Goal: Task Accomplishment & Management: Complete application form

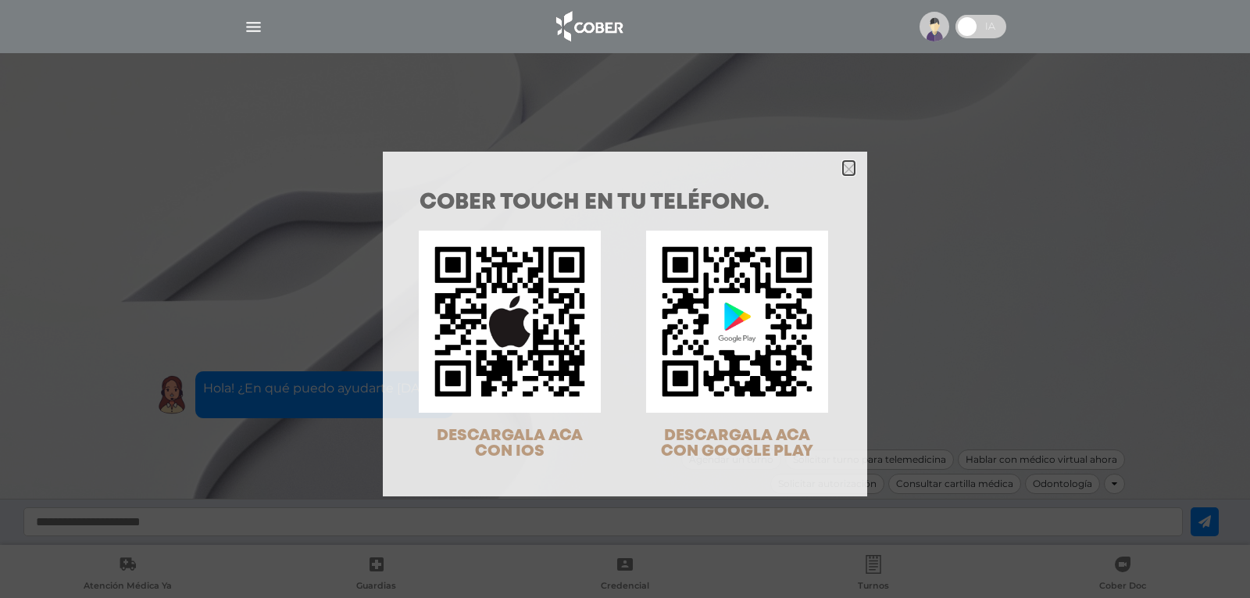
click at [843, 171] on icon "Close" at bounding box center [849, 169] width 12 height 12
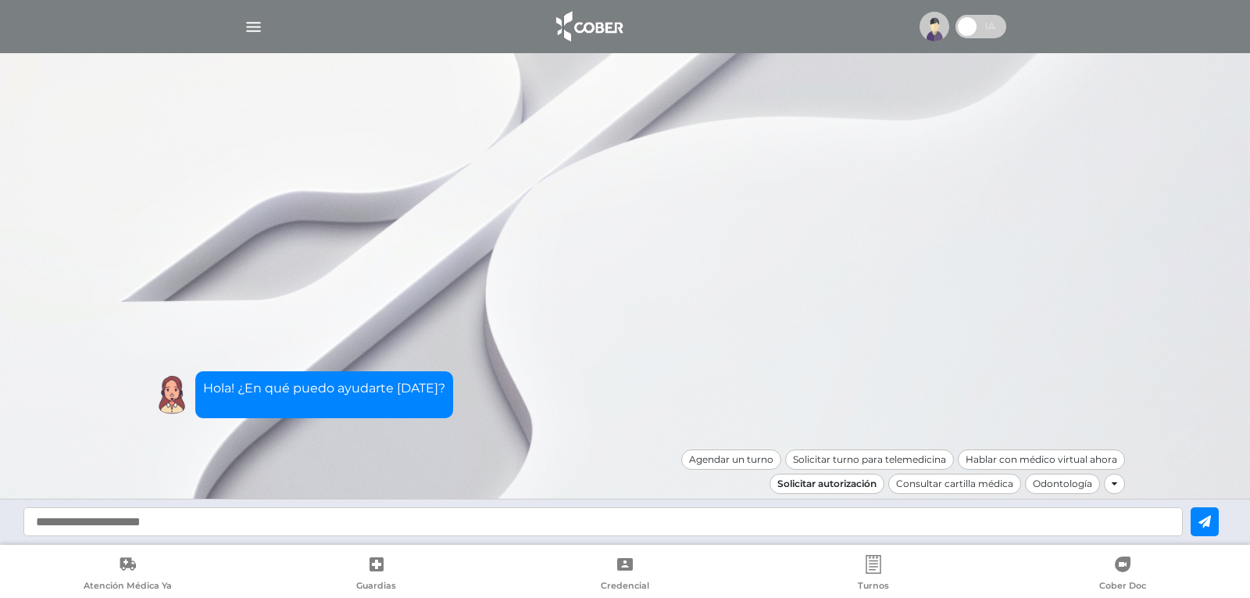
click at [813, 487] on div "Solicitar autorización" at bounding box center [827, 483] width 115 height 20
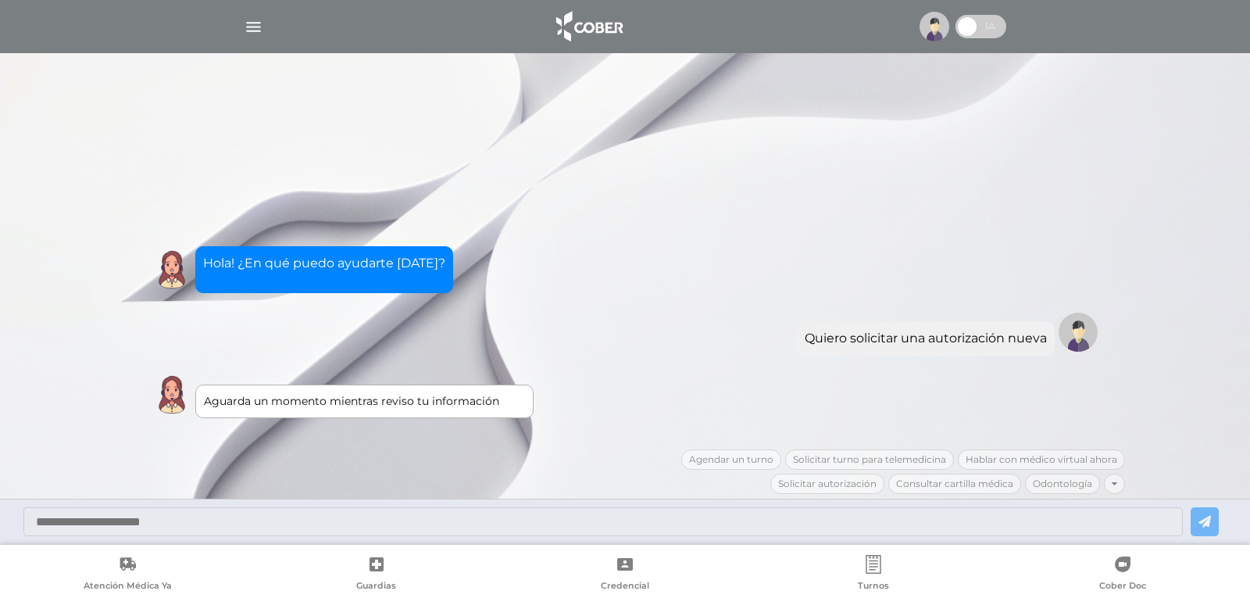
click at [934, 29] on img at bounding box center [935, 27] width 30 height 30
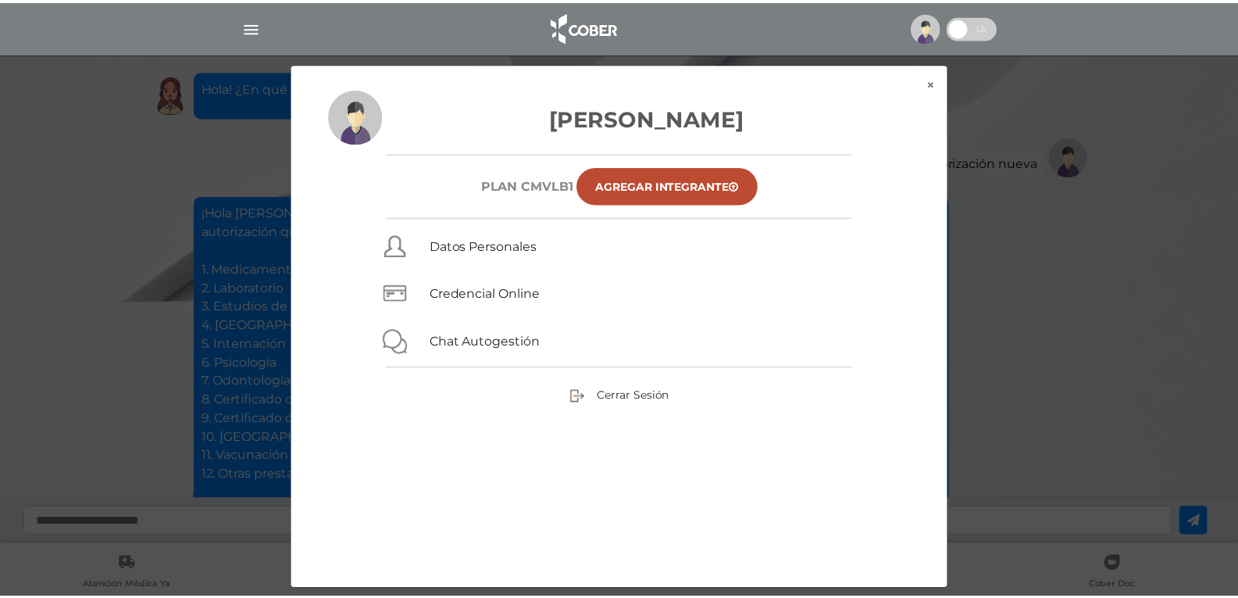
scroll to position [143, 0]
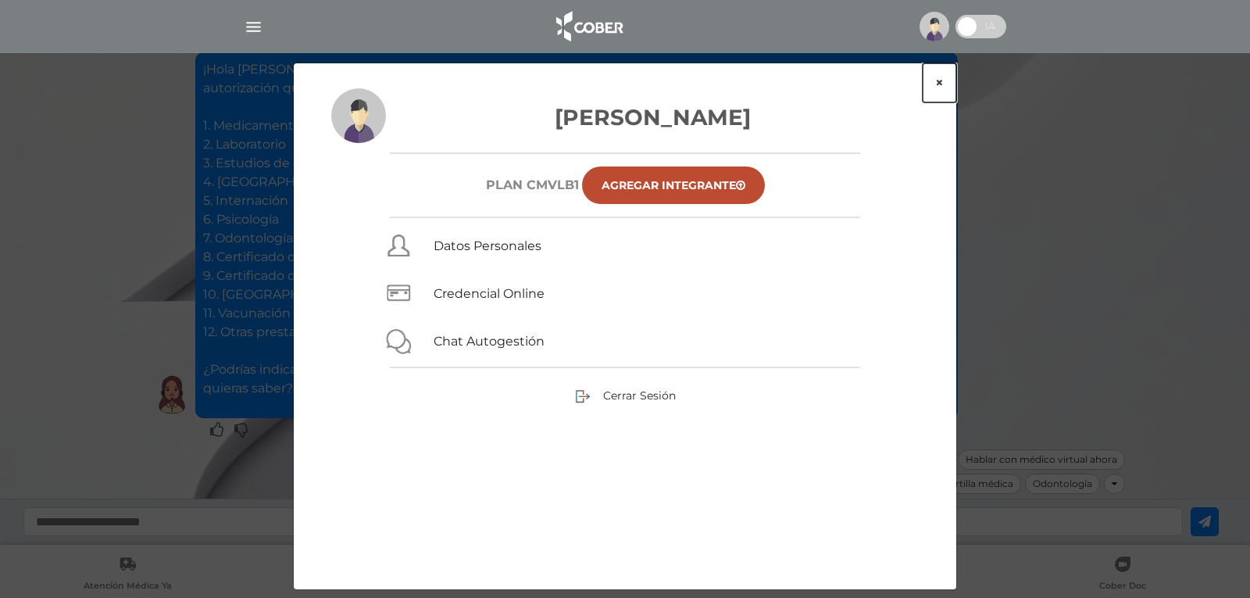
click at [940, 80] on button "×" at bounding box center [940, 82] width 34 height 39
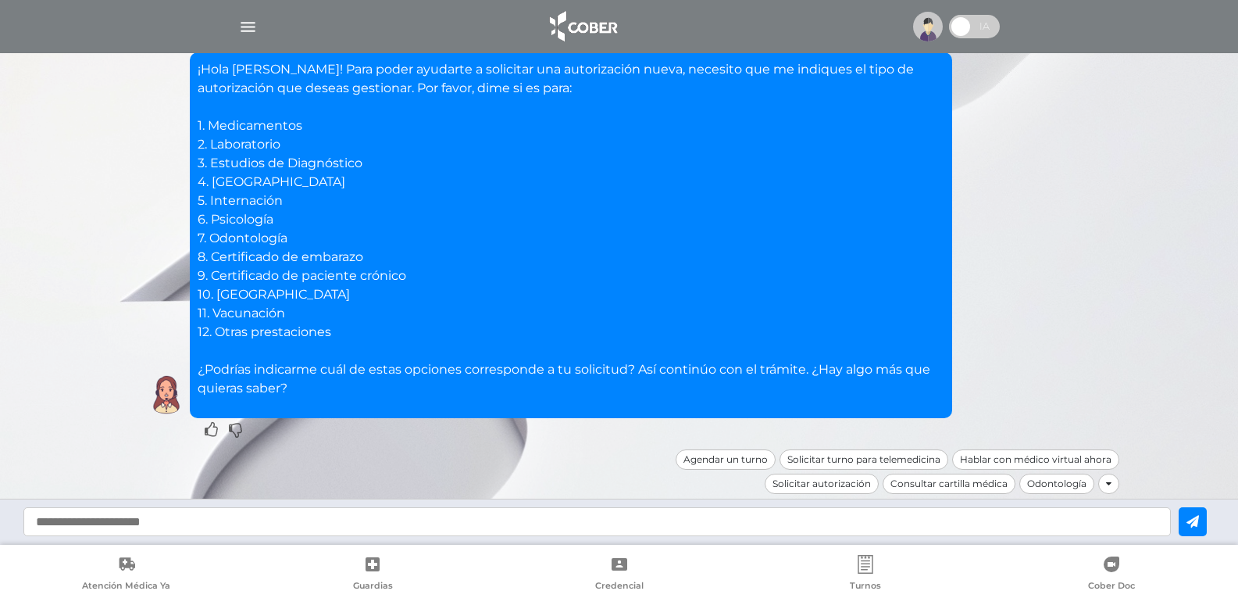
click at [273, 123] on p "¡Hola [PERSON_NAME]! Para poder ayudarte a solicitar una autorización nueva, ne…" at bounding box center [571, 229] width 747 height 338
click at [309, 389] on p "¡Hola [PERSON_NAME]! Para poder ayudarte a solicitar una autorización nueva, ne…" at bounding box center [571, 229] width 747 height 338
click at [198, 125] on p "¡Hola [PERSON_NAME]! Para poder ayudarte a solicitar una autorización nueva, ne…" at bounding box center [571, 229] width 747 height 338
drag, startPoint x: 199, startPoint y: 125, endPoint x: 320, endPoint y: 128, distance: 120.4
click at [320, 128] on p "¡Hola [PERSON_NAME]! Para poder ayudarte a solicitar una autorización nueva, ne…" at bounding box center [571, 229] width 747 height 338
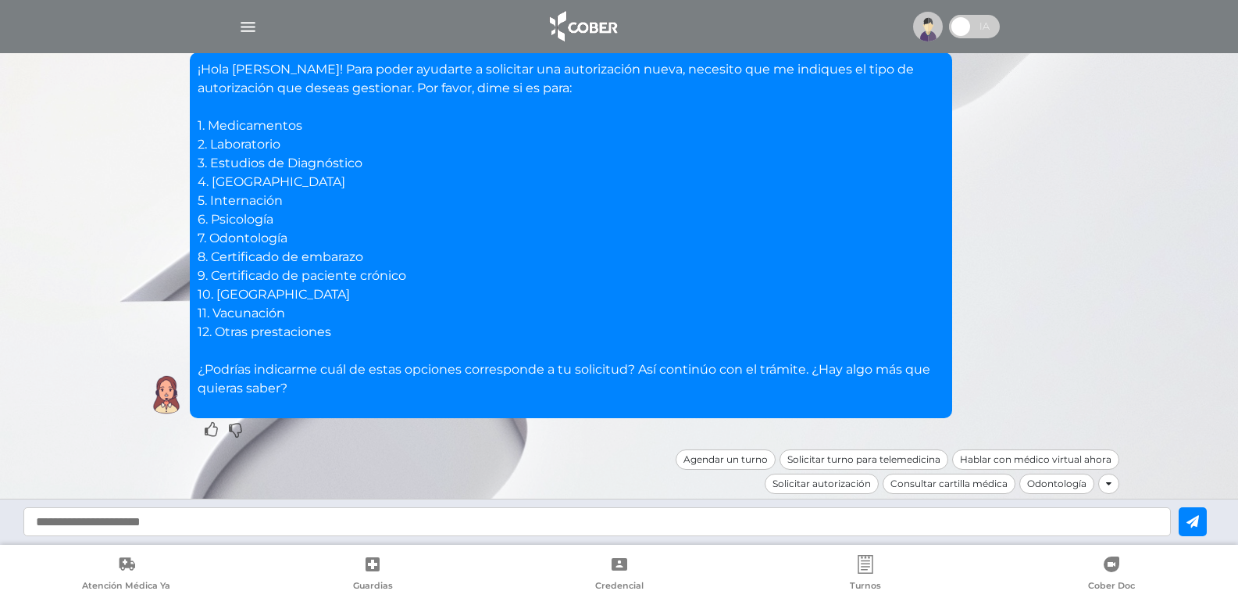
click at [54, 522] on input "text" at bounding box center [597, 521] width 1148 height 29
type input "*"
click at [1199, 521] on icon at bounding box center [1193, 521] width 13 height 13
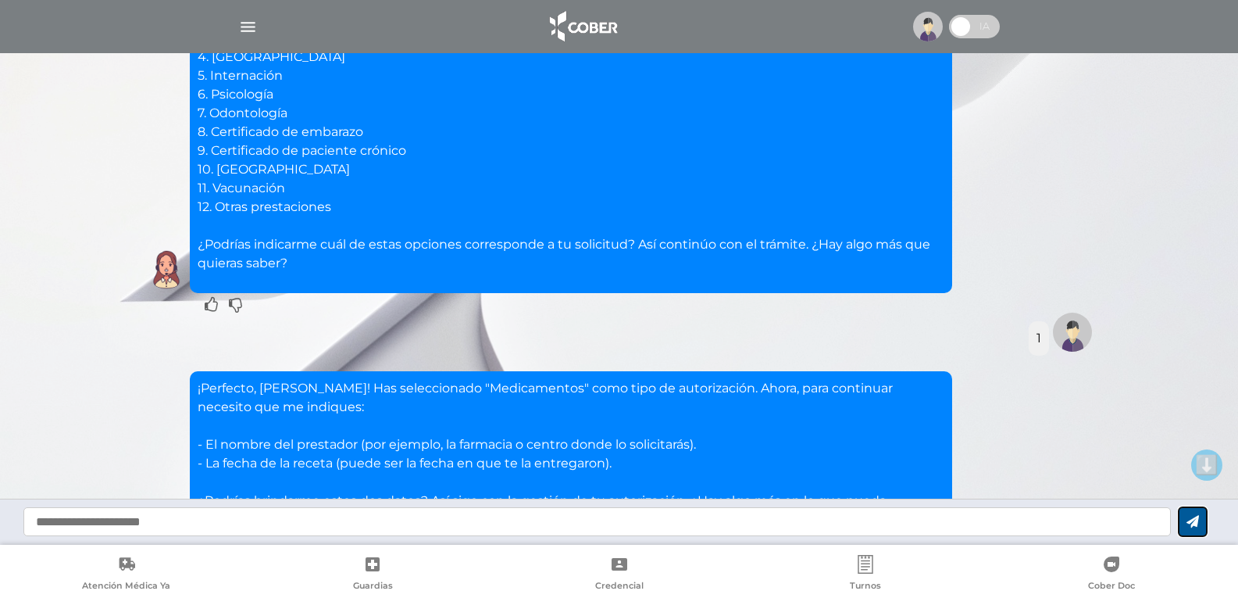
scroll to position [399, 0]
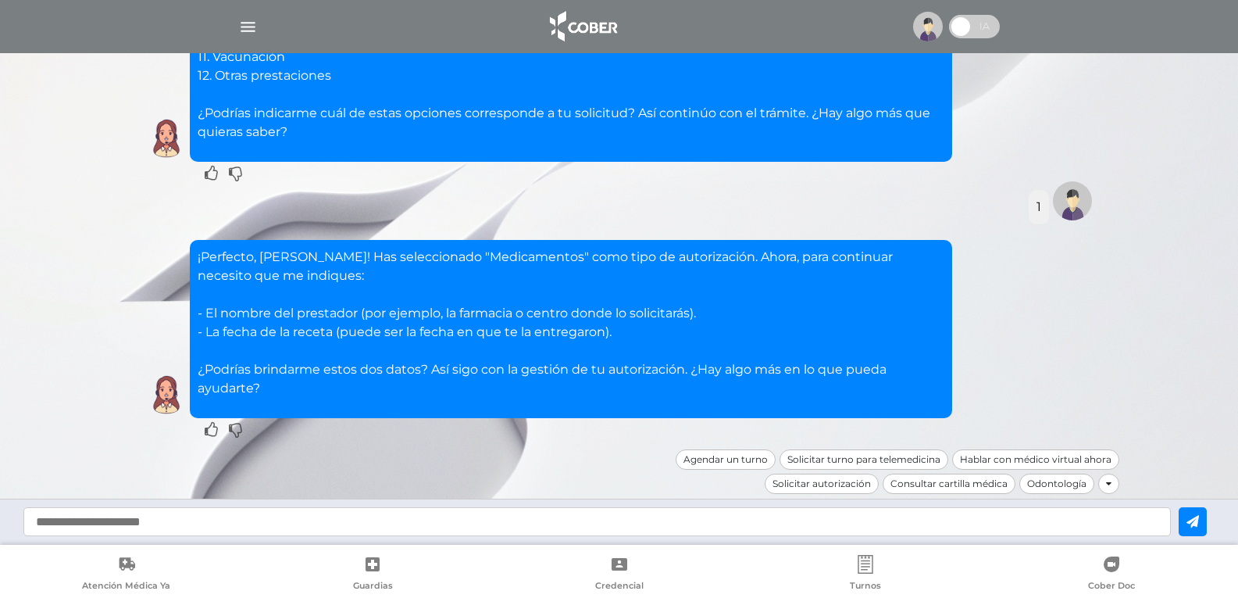
click at [315, 522] on input "text" at bounding box center [597, 521] width 1148 height 29
type input "**********"
click at [1199, 520] on icon at bounding box center [1193, 521] width 13 height 13
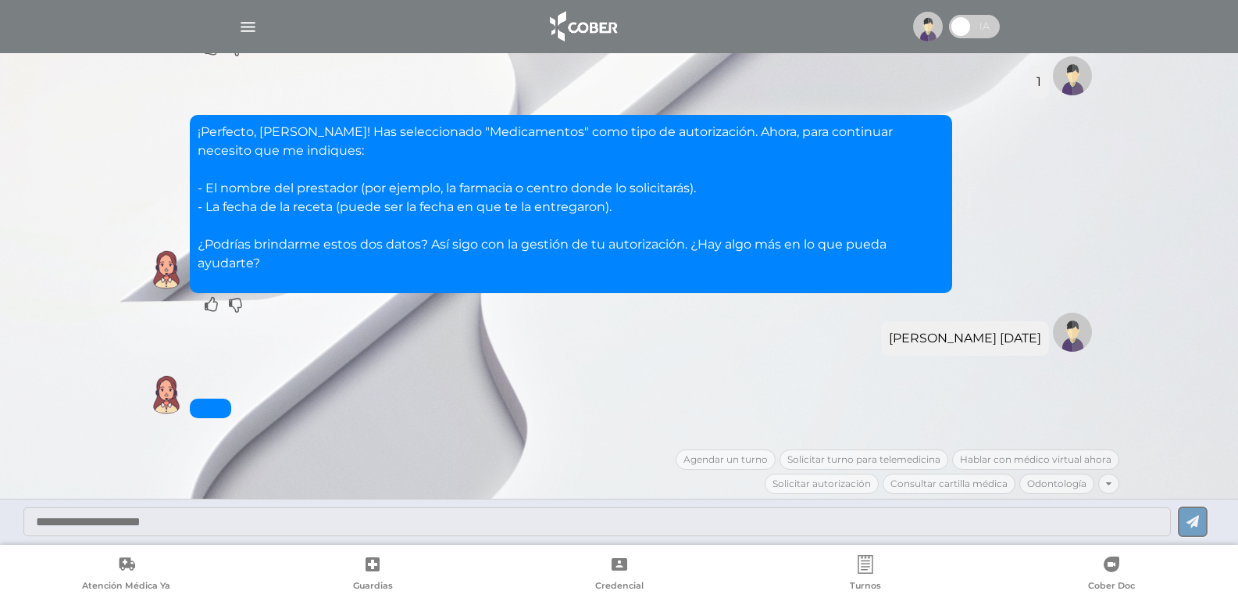
scroll to position [792, 0]
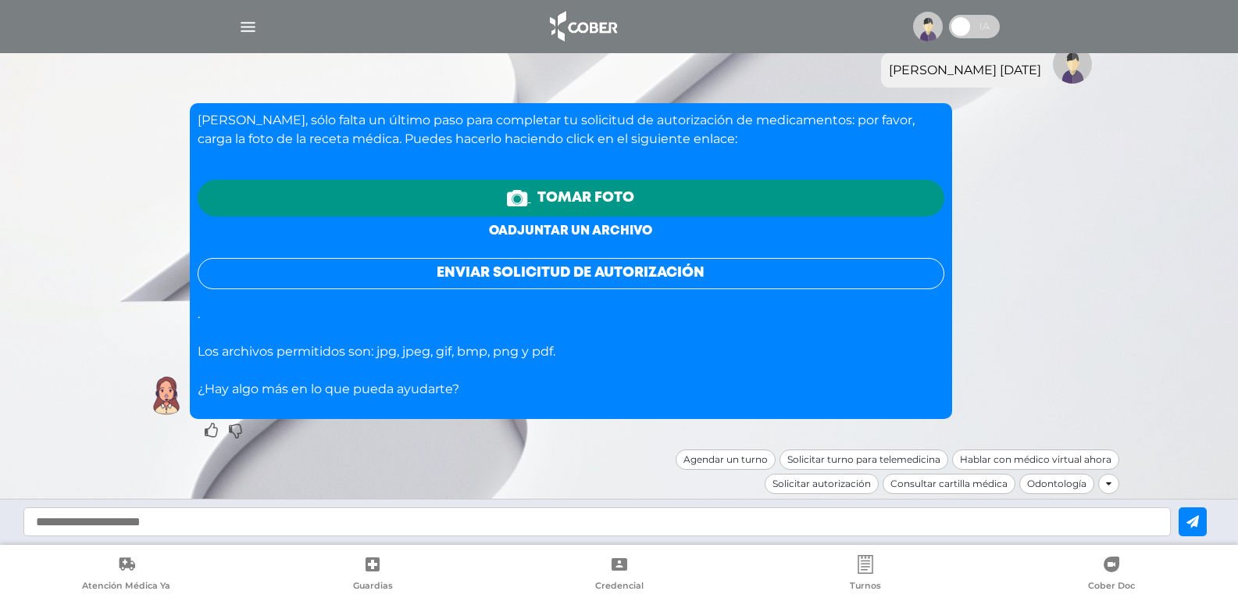
click at [589, 231] on link "o adjuntar un archivo" at bounding box center [570, 231] width 163 height 12
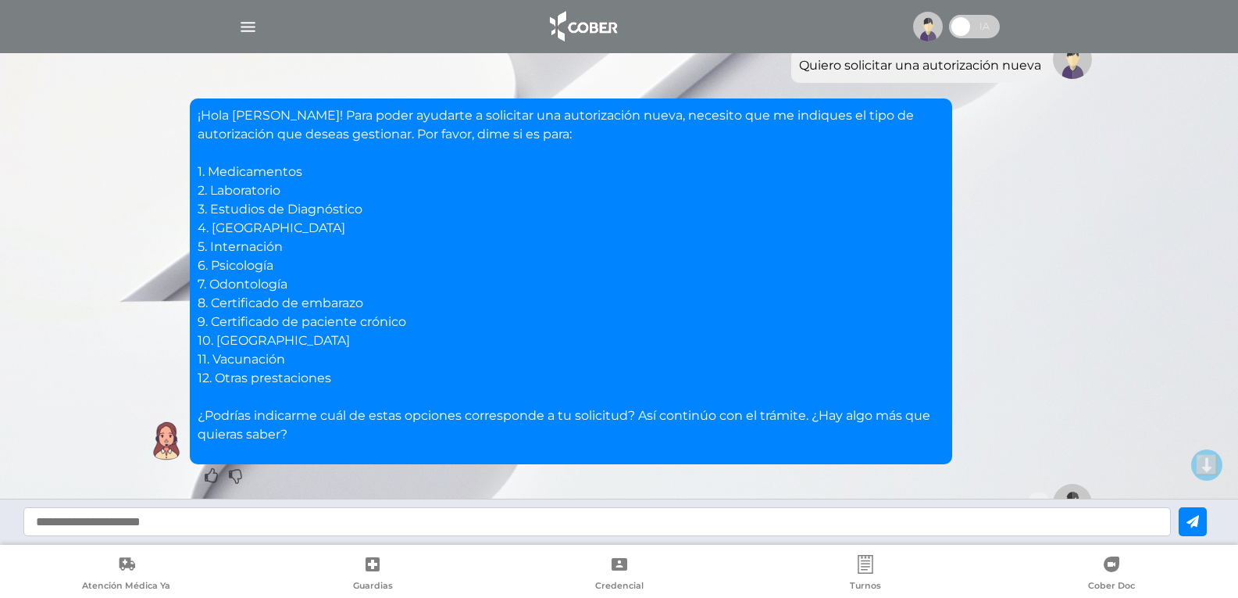
scroll to position [234, 0]
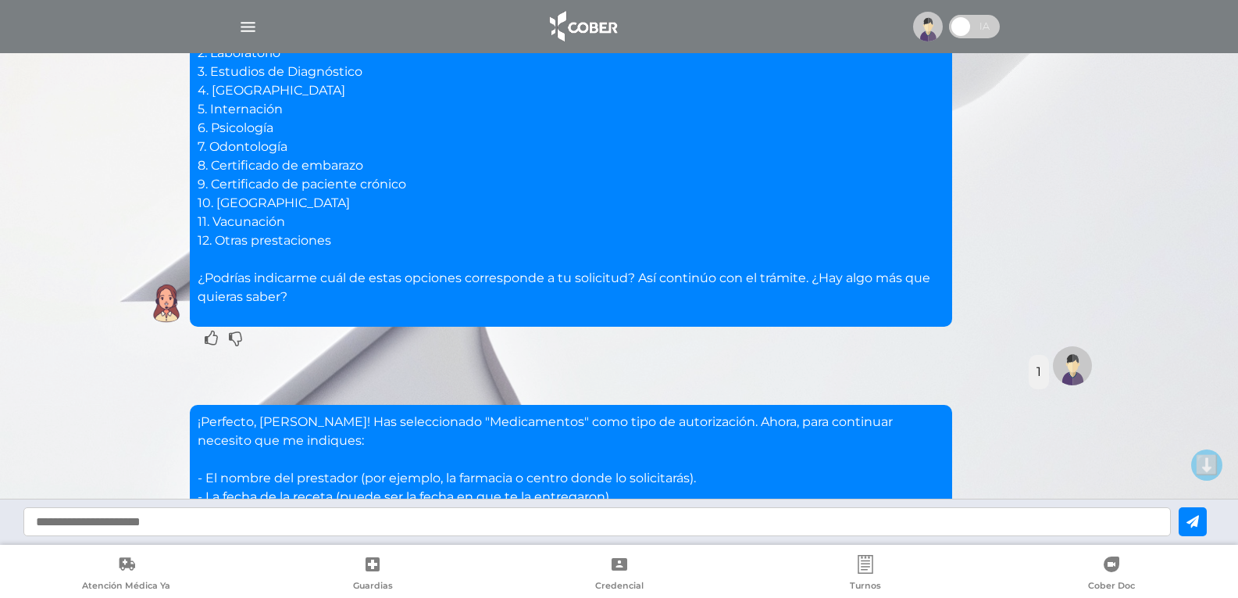
click at [112, 524] on input "text" at bounding box center [597, 521] width 1148 height 29
type input "*"
click at [1199, 525] on icon at bounding box center [1193, 521] width 13 height 13
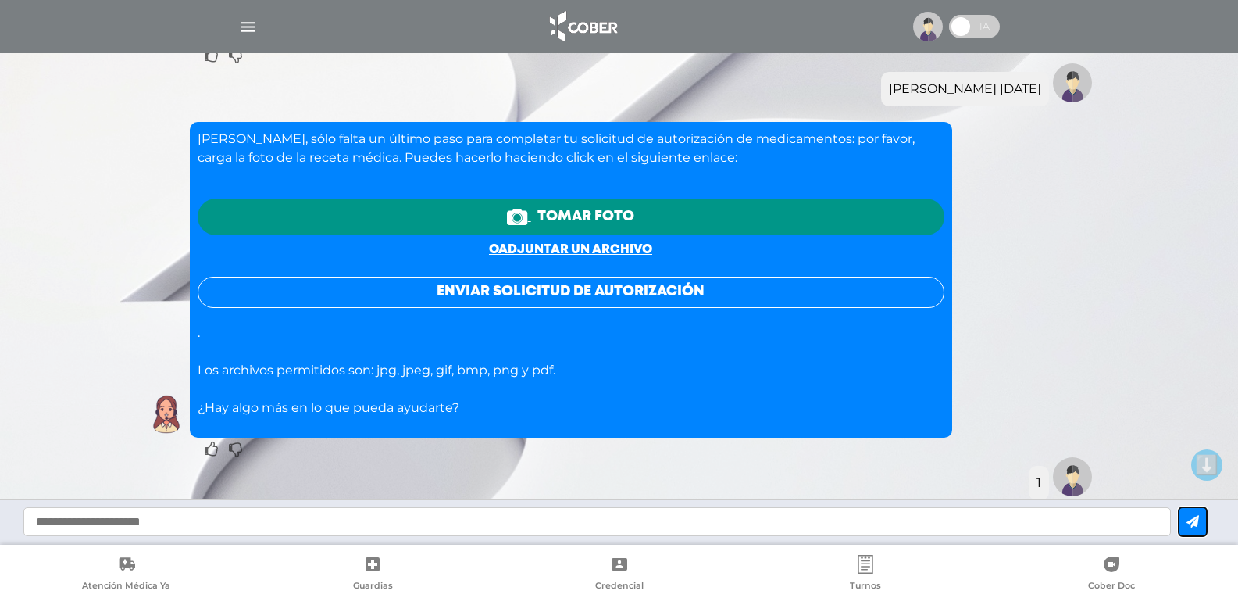
scroll to position [769, 0]
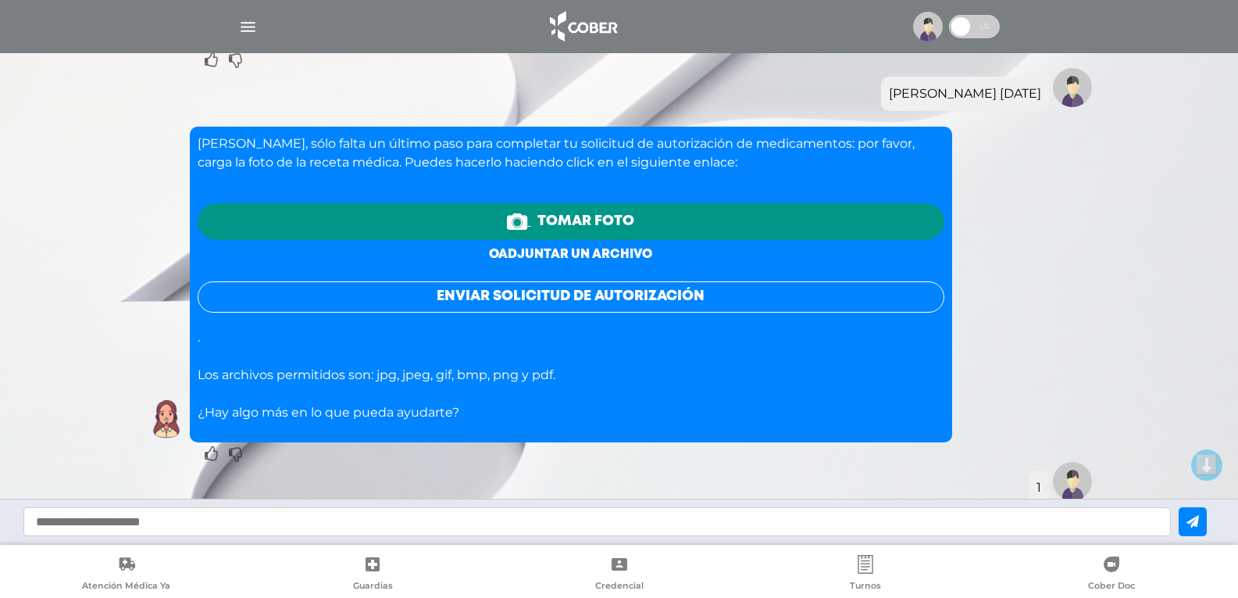
drag, startPoint x: 599, startPoint y: 248, endPoint x: 564, endPoint y: 255, distance: 35.9
click at [564, 255] on link "o adjuntar un archivo" at bounding box center [570, 254] width 163 height 12
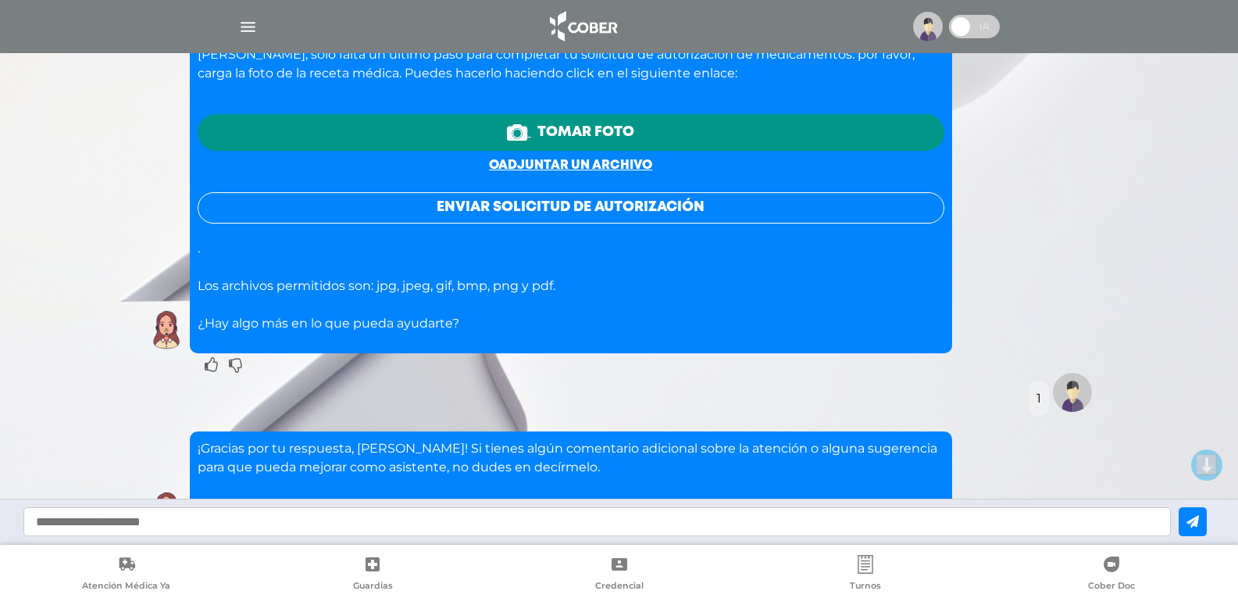
scroll to position [859, 0]
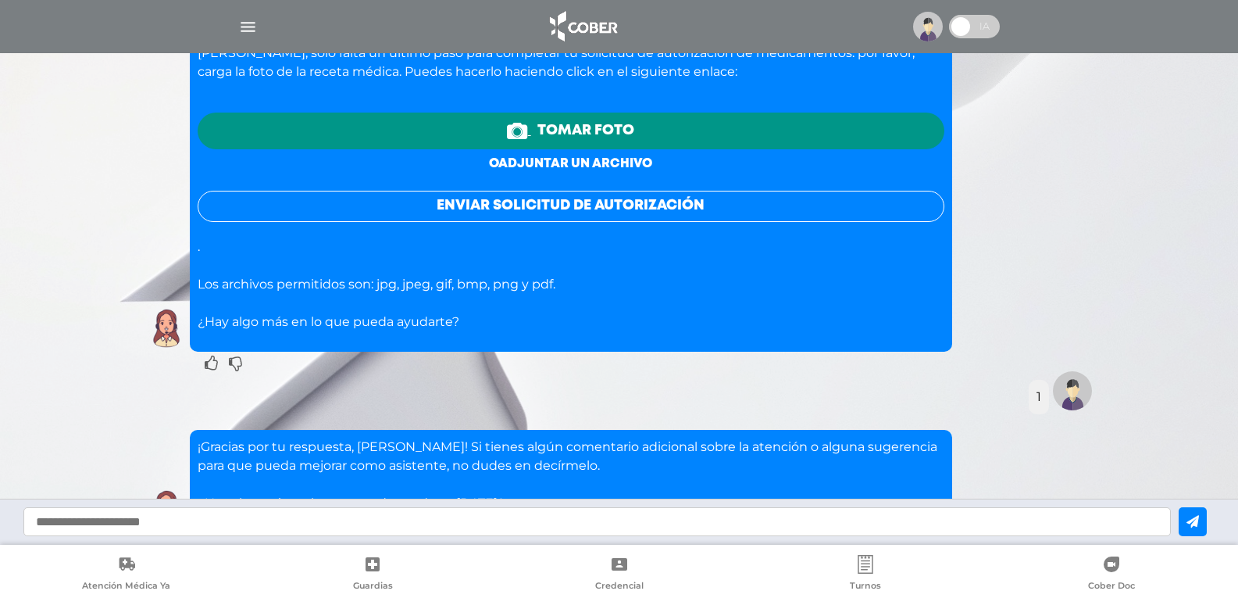
click at [614, 161] on link "o adjuntar un archivo" at bounding box center [570, 164] width 163 height 12
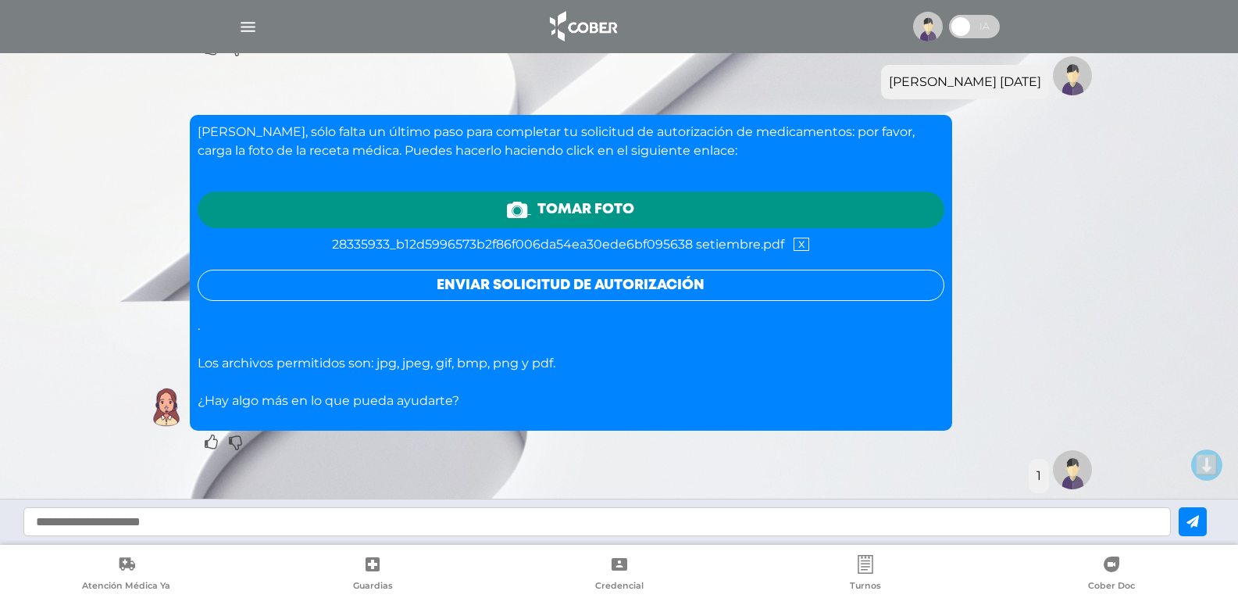
scroll to position [781, 0]
click at [565, 275] on button "Enviar solicitud de autorización" at bounding box center [571, 284] width 747 height 31
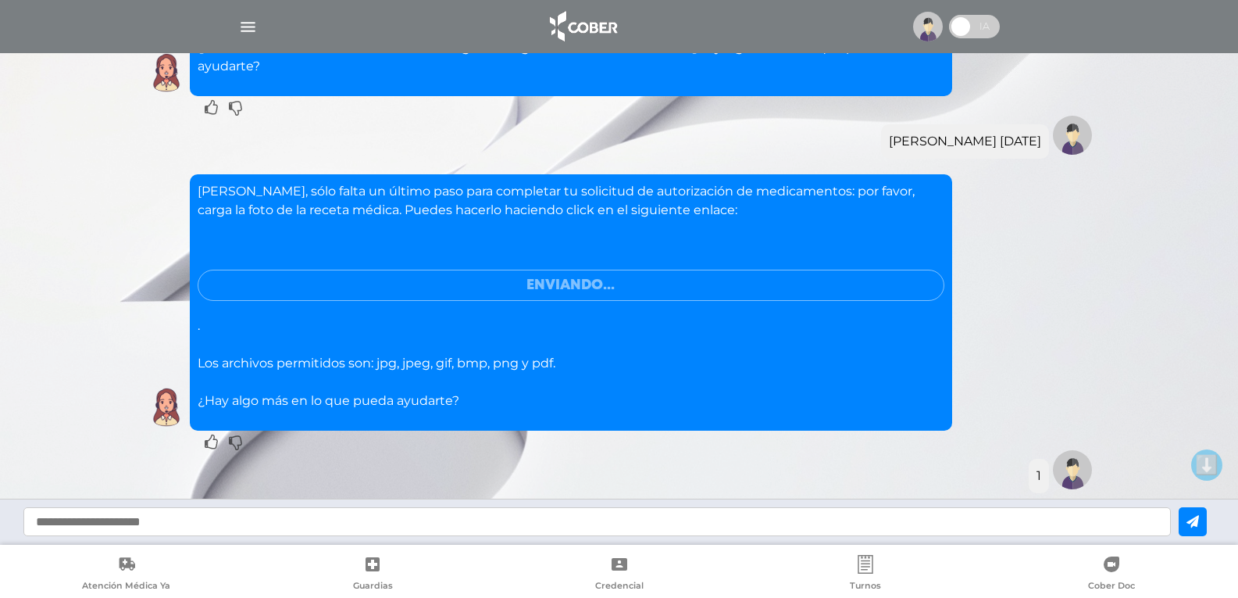
scroll to position [674, 0]
